Goal: Task Accomplishment & Management: Complete application form

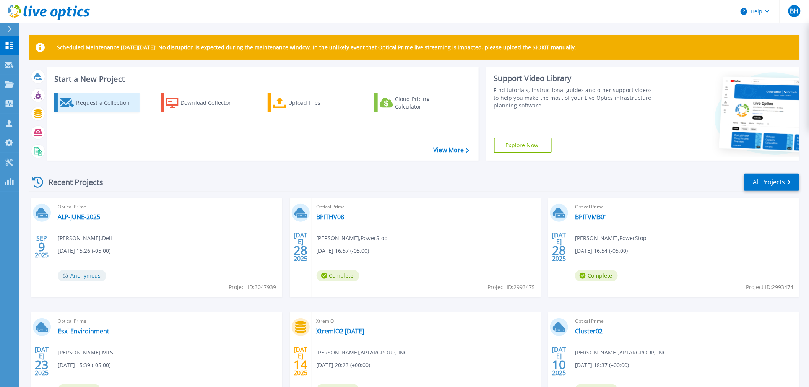
click at [94, 104] on div "Request a Collection" at bounding box center [106, 102] width 61 height 15
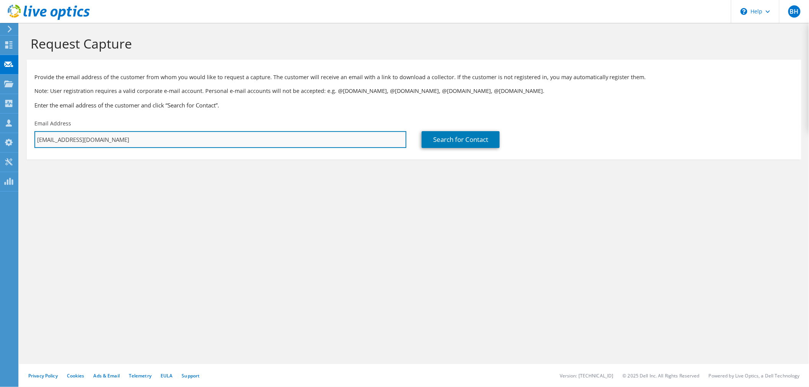
click at [161, 139] on input "[EMAIL_ADDRESS][DOMAIN_NAME]" at bounding box center [220, 139] width 372 height 17
drag, startPoint x: 110, startPoint y: 139, endPoint x: 15, endPoint y: 137, distance: 95.3
click at [15, 137] on div "BH Partner Team Member [PERSON_NAME] [PERSON_NAME][EMAIL_ADDRESS][DOMAIN_NAME] …" at bounding box center [404, 193] width 809 height 387
drag, startPoint x: 106, startPoint y: 135, endPoint x: 31, endPoint y: 136, distance: 75.0
click at [31, 136] on div "Email Address [EMAIL_ADDRESS][DOMAIN_NAME]" at bounding box center [220, 134] width 387 height 36
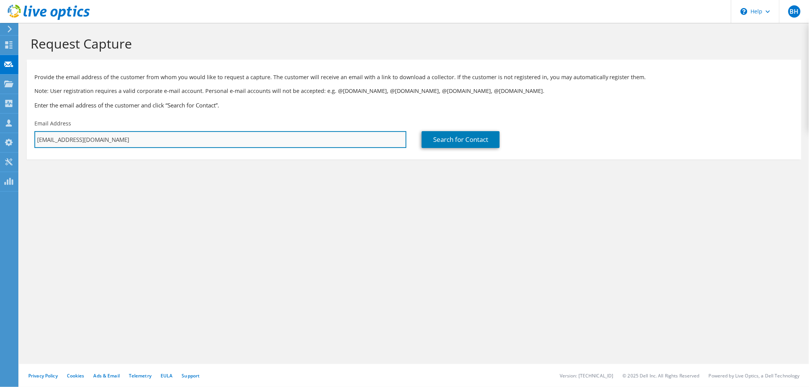
paste input "cpostma@[PERSON_NAME]"
type input "[EMAIL_ADDRESS][PERSON_NAME][DOMAIN_NAME]"
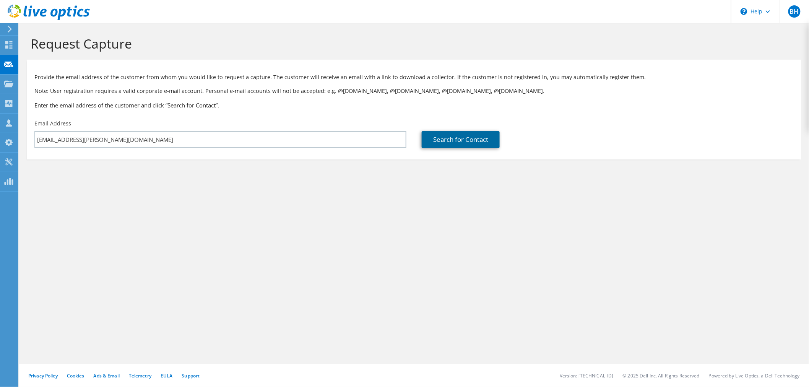
click at [440, 145] on link "Search for Contact" at bounding box center [461, 139] width 78 height 17
type input "[PERSON_NAME] & SONS, INC"
type input "[PERSON_NAME]"
type input "[GEOGRAPHIC_DATA]"
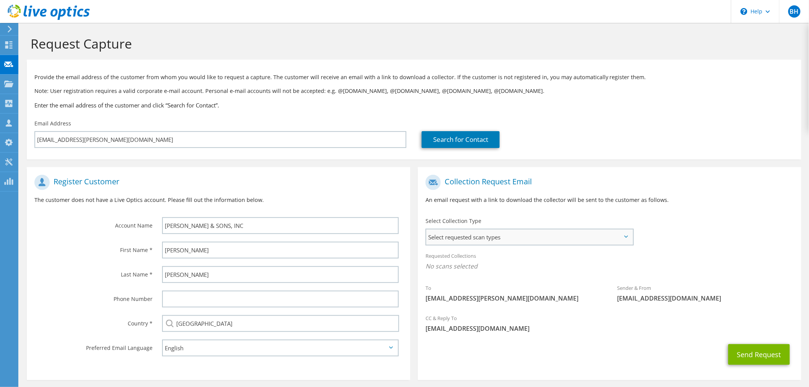
click at [498, 239] on span "Select requested scan types" at bounding box center [529, 236] width 207 height 15
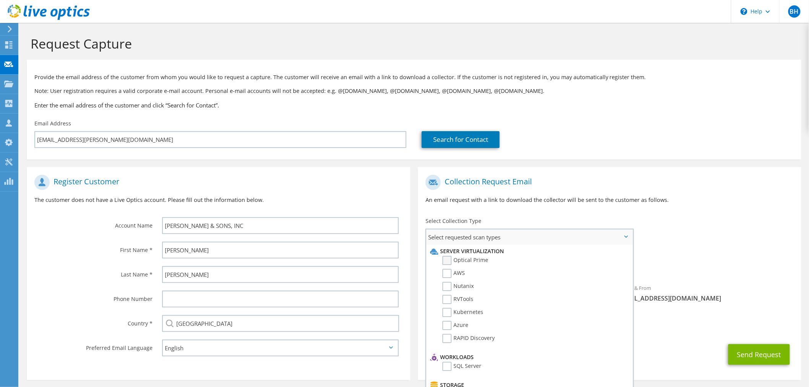
click at [472, 259] on label "Optical Prime" at bounding box center [466, 260] width 46 height 9
click at [0, 0] on input "Optical Prime" at bounding box center [0, 0] width 0 height 0
click at [568, 181] on h1 "Collection Request Email" at bounding box center [608, 182] width 364 height 15
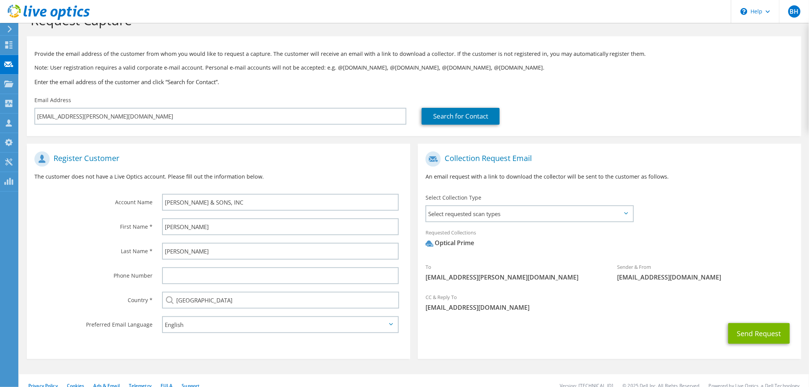
scroll to position [34, 0]
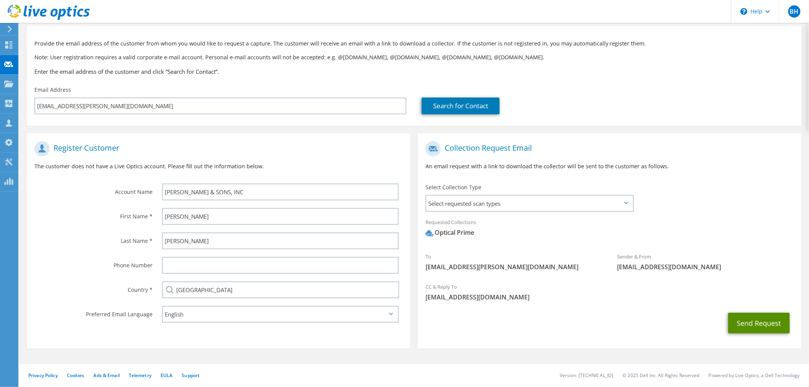
click at [753, 322] on button "Send Request" at bounding box center [760, 323] width 62 height 21
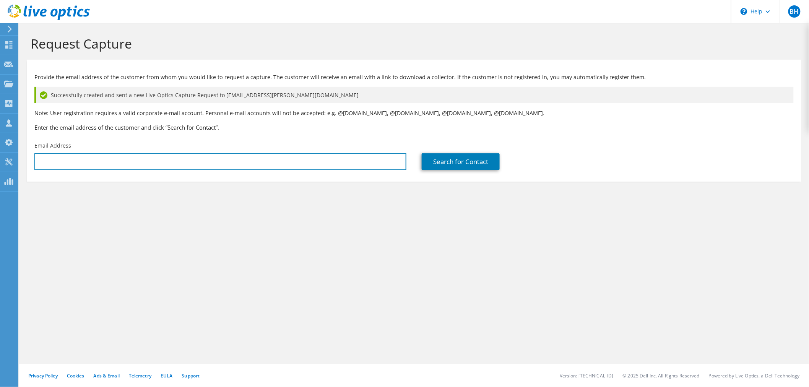
type input "[EMAIL_ADDRESS][DOMAIN_NAME]"
